Goal: Task Accomplishment & Management: Complete application form

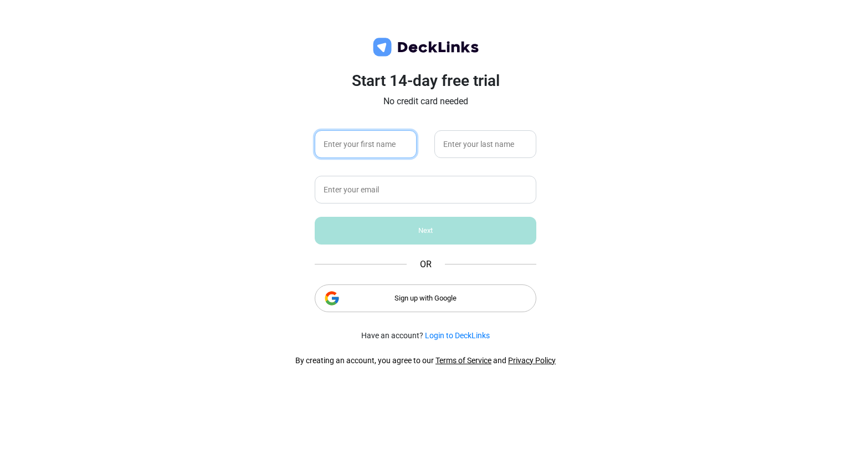
click at [397, 151] on input "text" at bounding box center [366, 144] width 102 height 28
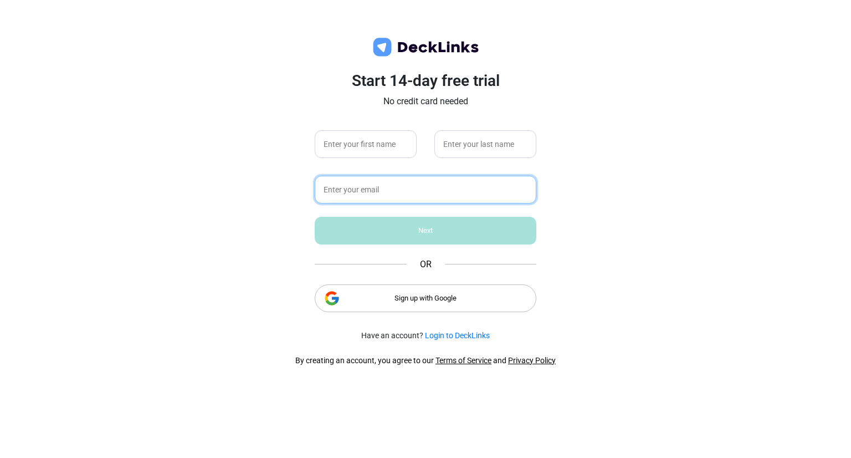
click at [454, 182] on input "text" at bounding box center [426, 190] width 222 height 28
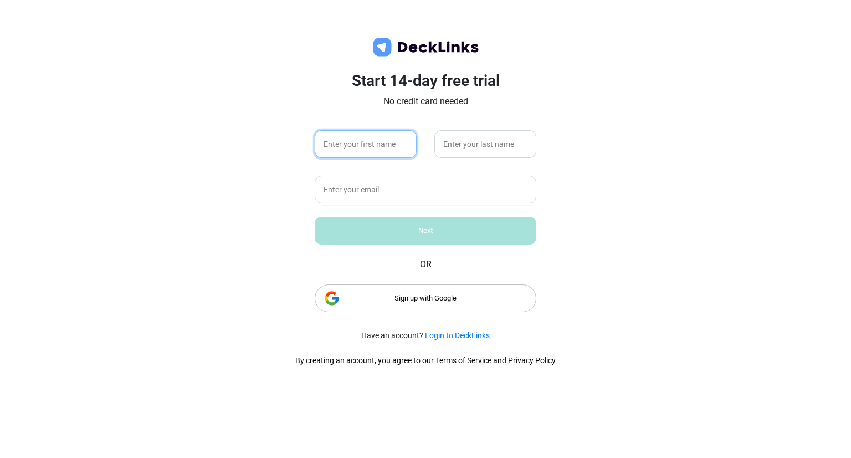
click at [400, 147] on input "text" at bounding box center [366, 144] width 102 height 28
type input "[PERSON_NAME]"
click at [505, 141] on input "text" at bounding box center [485, 144] width 102 height 28
type input "Kostrobiy"
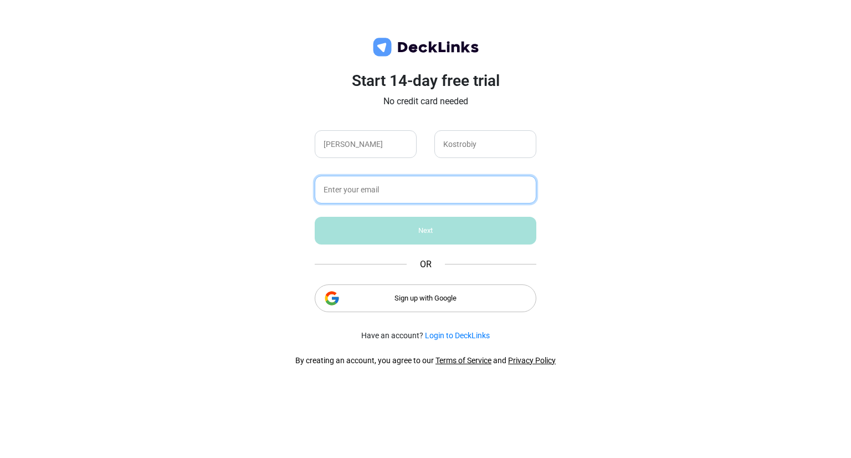
click at [369, 192] on input "text" at bounding box center [426, 190] width 222 height 28
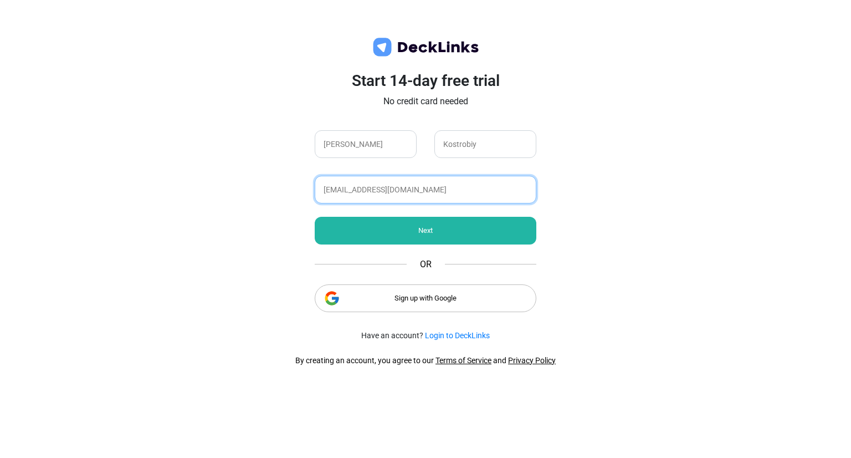
type input "[EMAIL_ADDRESS][DOMAIN_NAME]"
click at [386, 224] on div "Next" at bounding box center [426, 231] width 222 height 28
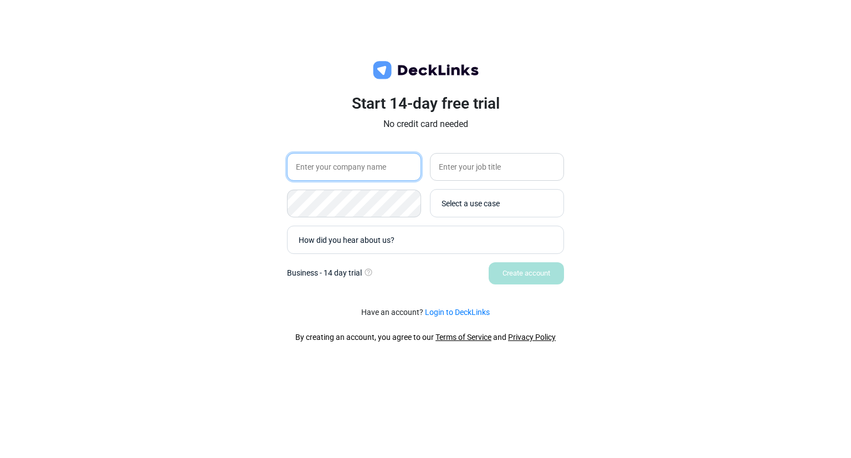
click at [354, 172] on input "text" at bounding box center [354, 167] width 134 height 28
type input "M94 Management"
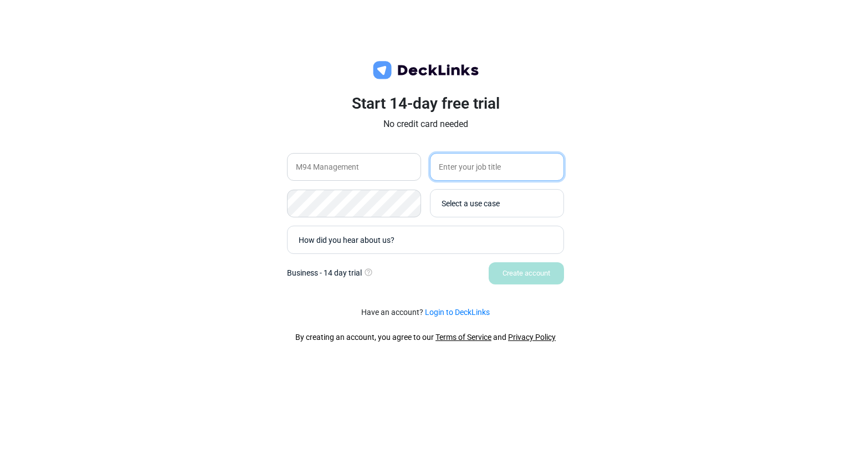
click at [537, 170] on input "text" at bounding box center [497, 167] width 134 height 28
click at [438, 164] on input "Partner" at bounding box center [497, 167] width 134 height 28
type input "Managing Partner"
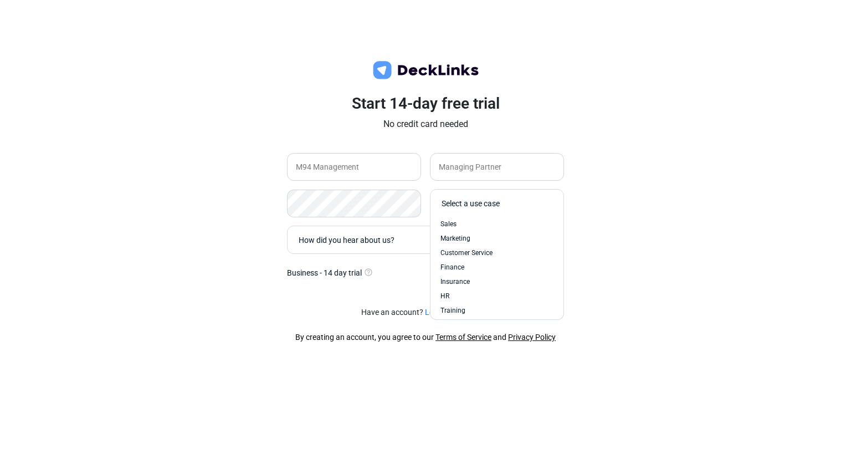
click at [484, 207] on div "Select a use case" at bounding box center [500, 203] width 116 height 12
type input "R"
click at [500, 275] on div "Fundraising" at bounding box center [496, 278] width 113 height 10
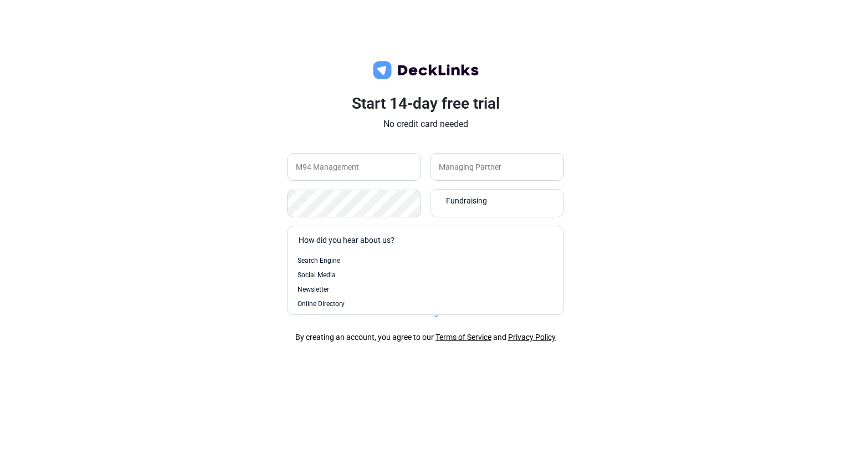
click at [399, 240] on div "How did you hear about us?" at bounding box center [428, 240] width 259 height 12
click at [393, 284] on div "From a Friend" at bounding box center [425, 287] width 256 height 10
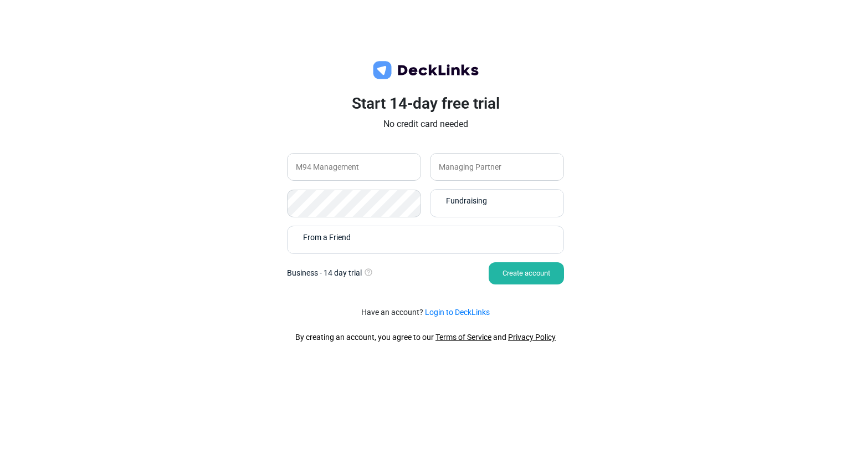
click at [504, 265] on div "Create account" at bounding box center [526, 273] width 75 height 22
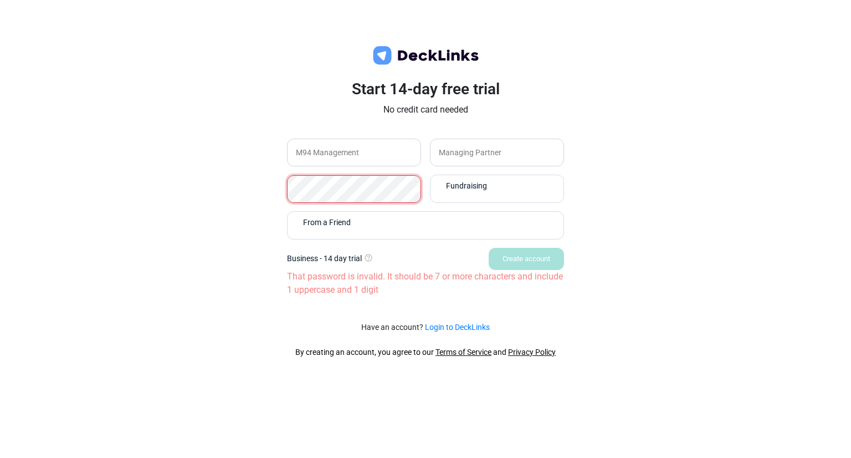
click at [235, 189] on div "Start 14-day free trial No credit card needed M94 Management Managing Partner F…" at bounding box center [425, 229] width 851 height 458
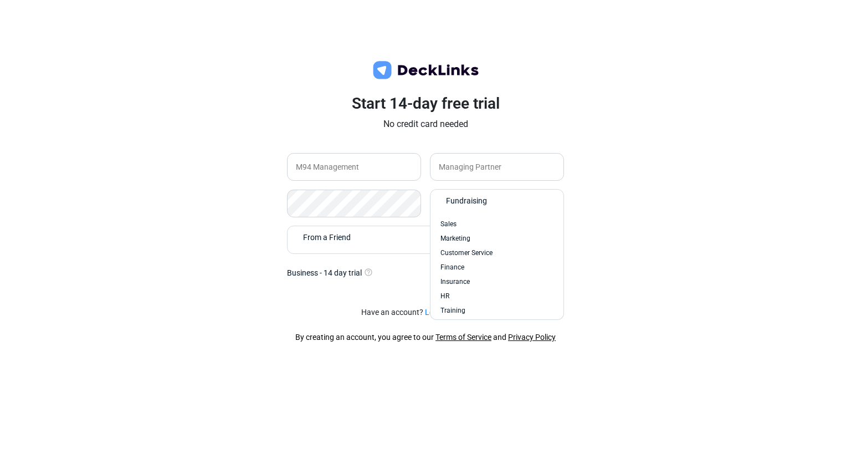
click at [476, 199] on span "Fundraising" at bounding box center [466, 200] width 41 height 12
click at [633, 202] on div "Start 14-day free trial No credit card needed M94 Management Managing Partner o…" at bounding box center [425, 229] width 851 height 458
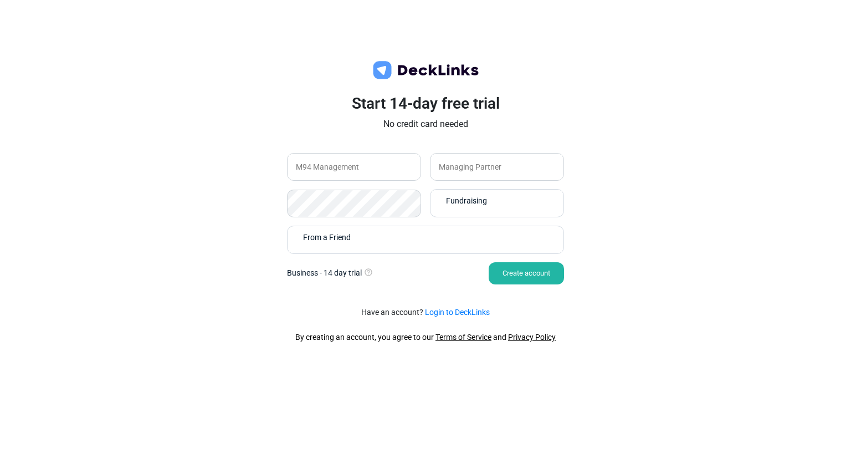
click at [555, 271] on div "Create account" at bounding box center [526, 273] width 75 height 22
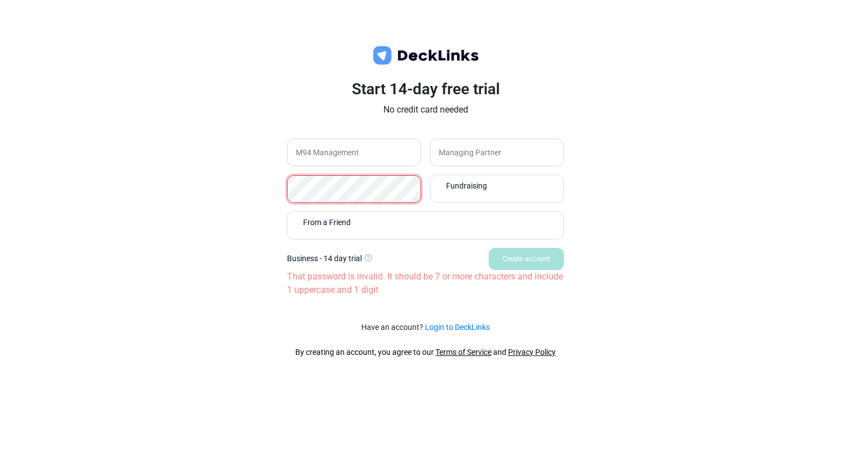
click at [256, 187] on div "Start 14-day free trial No credit card needed M94 Management Managing Partner F…" at bounding box center [425, 229] width 851 height 458
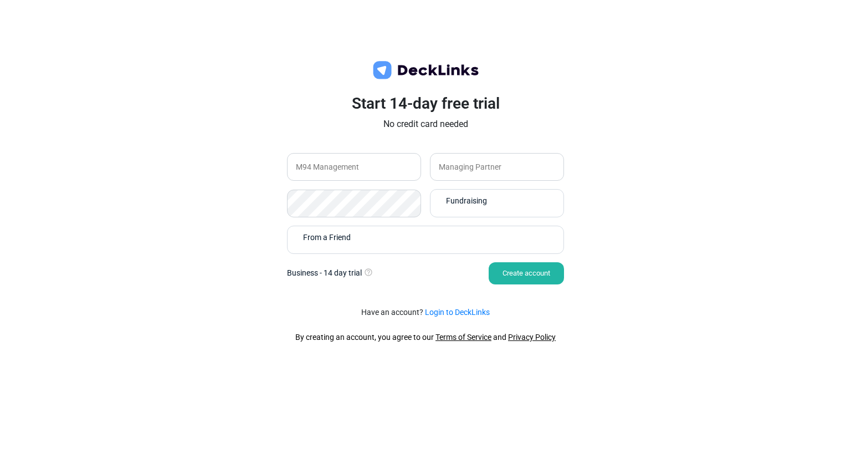
click at [532, 271] on div "Create account" at bounding box center [526, 273] width 75 height 22
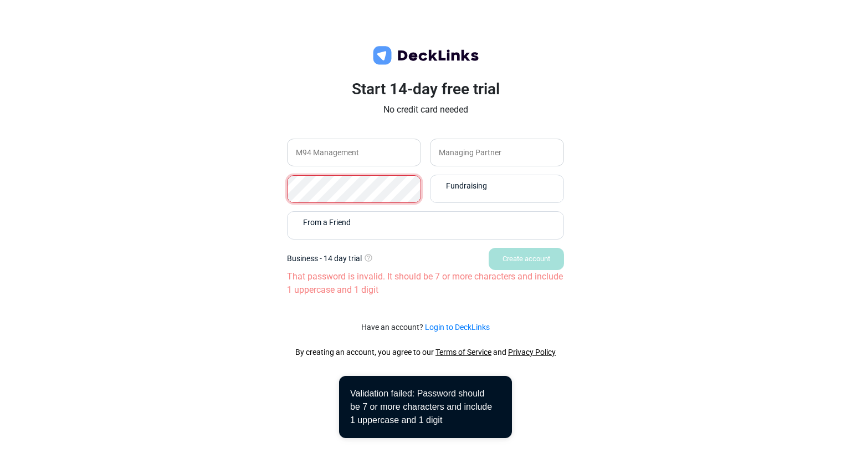
click at [263, 187] on div "Start 14-day free trial No credit card needed M94 Management Managing Partner F…" at bounding box center [425, 196] width 332 height 233
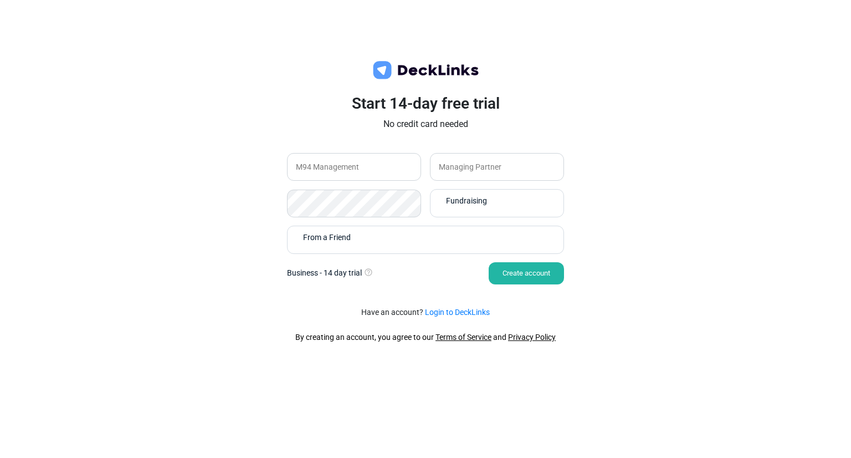
drag, startPoint x: 513, startPoint y: 275, endPoint x: 533, endPoint y: 271, distance: 20.3
click at [513, 275] on div "Create account" at bounding box center [526, 273] width 75 height 22
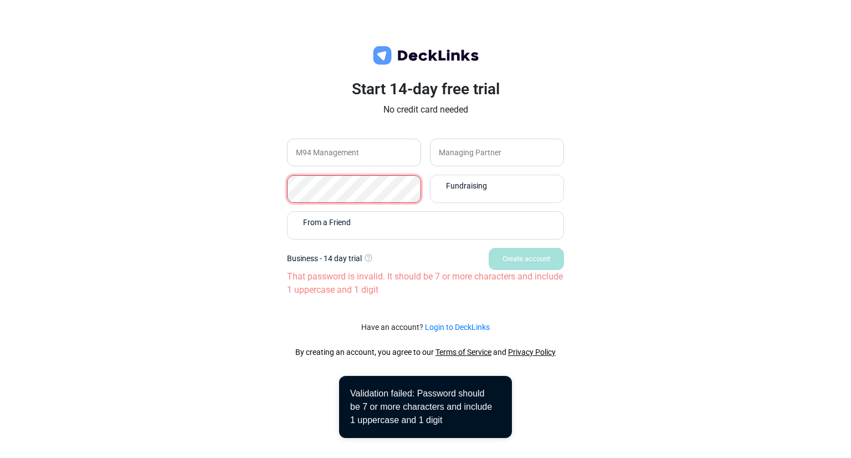
click at [248, 186] on div "Start 14-day free trial No credit card needed M94 Management Managing Partner F…" at bounding box center [425, 229] width 851 height 458
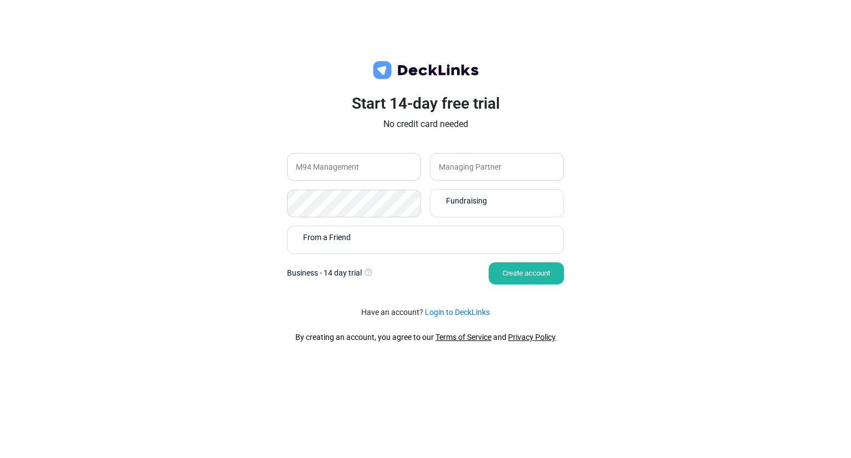
click at [489, 271] on div "Create account" at bounding box center [526, 273] width 75 height 22
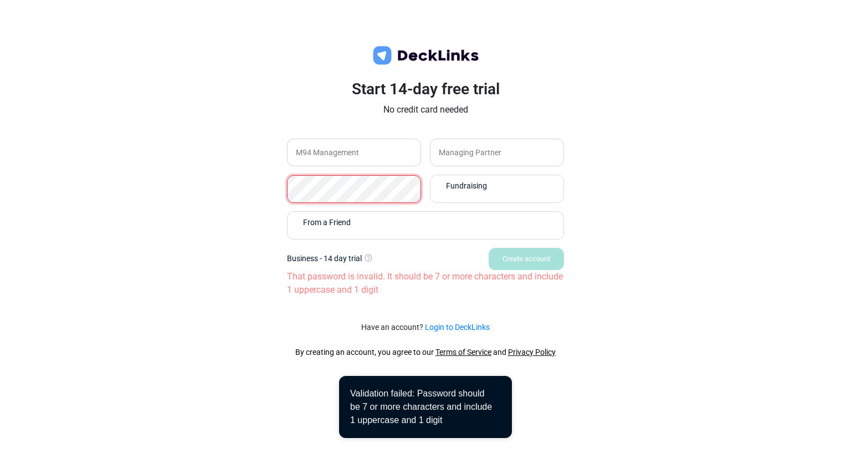
click at [275, 186] on div "Start 14-day free trial No credit card needed M94 Management Managing Partner F…" at bounding box center [425, 196] width 332 height 233
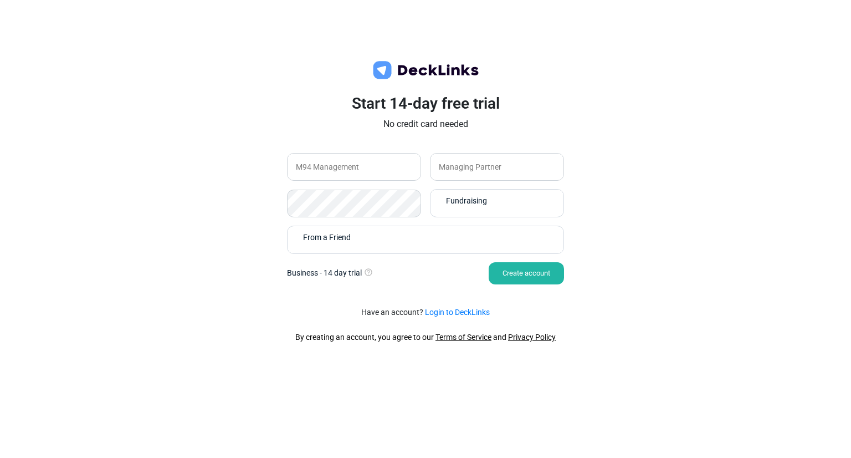
click at [548, 271] on div "Create account" at bounding box center [526, 273] width 75 height 22
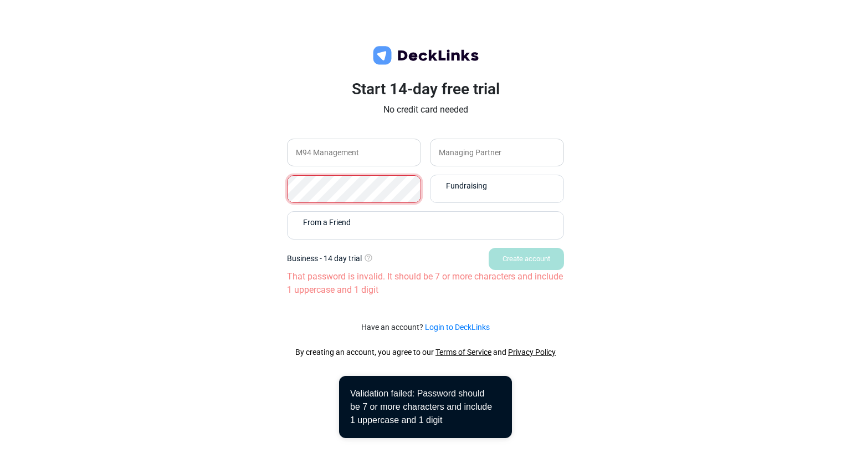
click at [264, 188] on div "Start 14-day free trial No credit card needed M94 Management Managing Partner F…" at bounding box center [425, 196] width 332 height 233
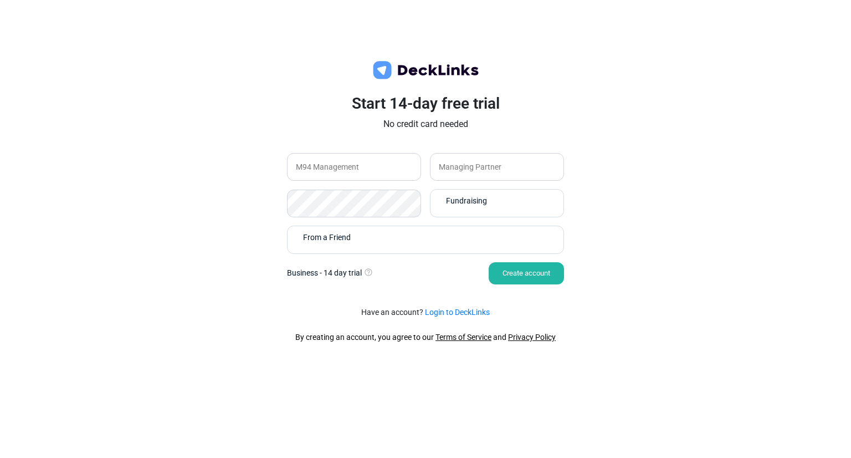
click at [558, 275] on div "Create account" at bounding box center [526, 273] width 75 height 22
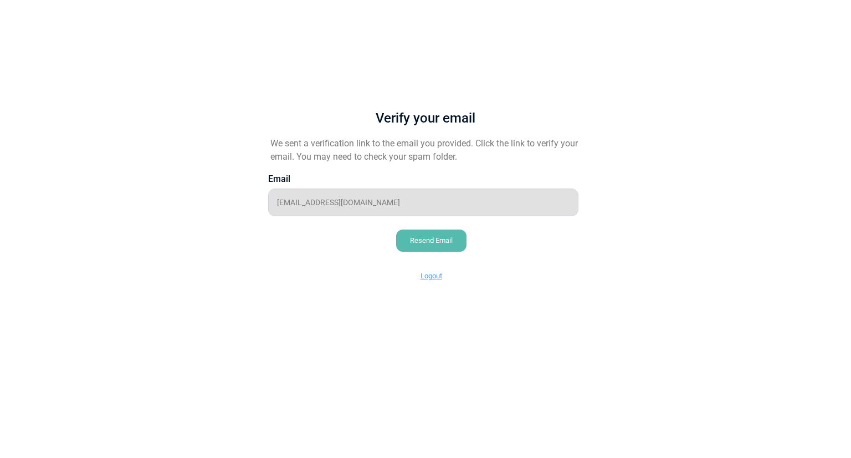
click at [438, 244] on div "Resend Email" at bounding box center [431, 240] width 70 height 22
click at [454, 238] on div "Resend Email" at bounding box center [431, 240] width 70 height 22
